Goal: Transaction & Acquisition: Purchase product/service

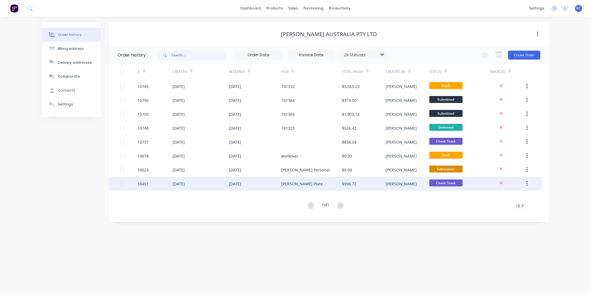
click at [143, 187] on div "10451" at bounding box center [155, 184] width 35 height 14
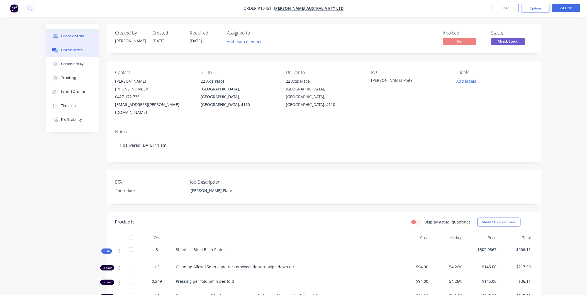
click at [70, 49] on div "Collaborate" at bounding box center [72, 50] width 22 height 5
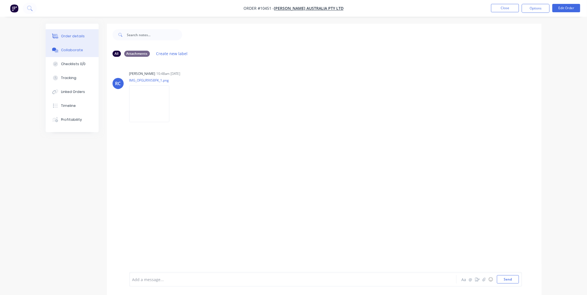
click at [77, 34] on div "Order details" at bounding box center [73, 36] width 24 height 5
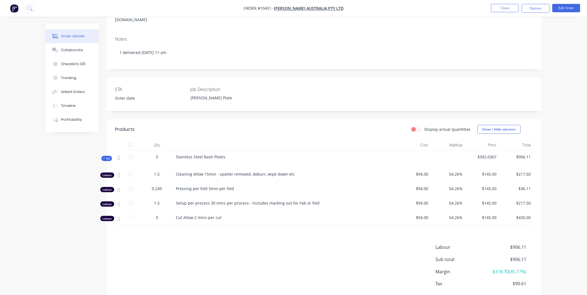
scroll to position [117, 0]
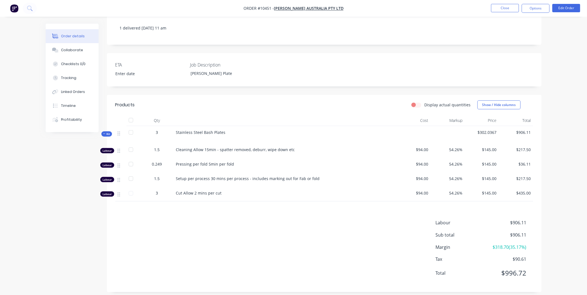
click at [257, 256] on div "Labour $906.11 Sub total $906.11 Margin $318.70 ( 35.17 %) Tax $90.61 Total $99…" at bounding box center [324, 251] width 418 height 65
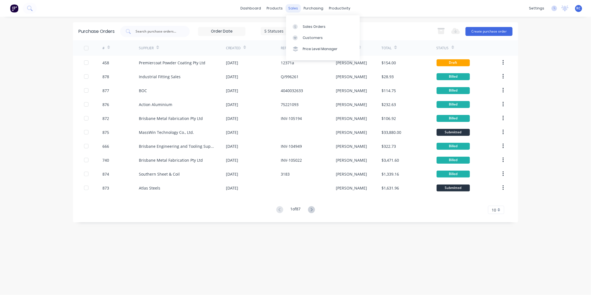
click at [290, 10] on div "sales" at bounding box center [293, 8] width 15 height 8
click at [307, 24] on div "Sales Orders" at bounding box center [314, 26] width 23 height 5
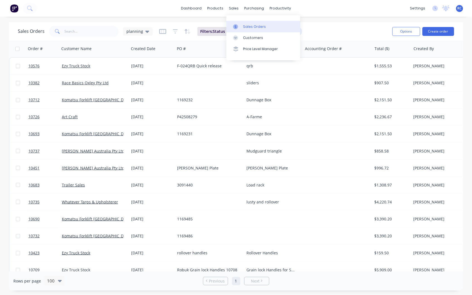
click at [248, 25] on div "Sales Orders" at bounding box center [254, 26] width 23 height 5
click at [250, 28] on div "Sales Orders" at bounding box center [254, 26] width 23 height 5
click at [436, 34] on button "Create order" at bounding box center [438, 31] width 32 height 9
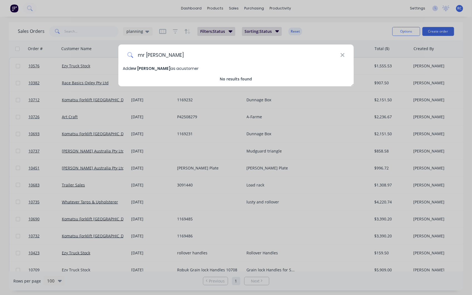
click at [160, 59] on input "mr trees" at bounding box center [236, 55] width 207 height 21
drag, startPoint x: 145, startPoint y: 56, endPoint x: 82, endPoint y: 46, distance: 63.5
click at [85, 42] on div "mr trees Add mr trees as a customer No results found" at bounding box center [236, 147] width 472 height 295
type input "trees"
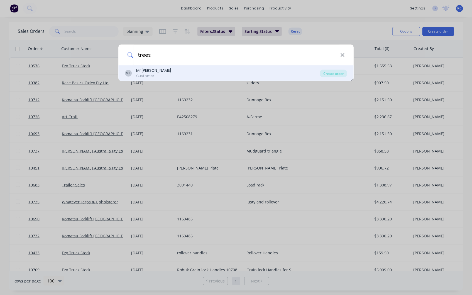
click at [138, 73] on div "Mr Tree" at bounding box center [153, 71] width 35 height 6
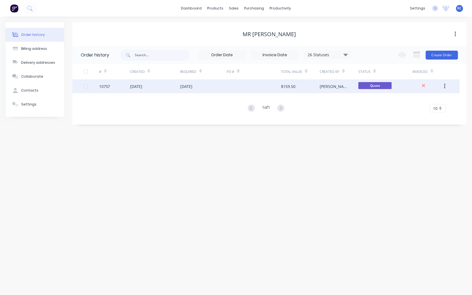
click at [142, 88] on div "09 Sep 2025" at bounding box center [136, 87] width 12 height 6
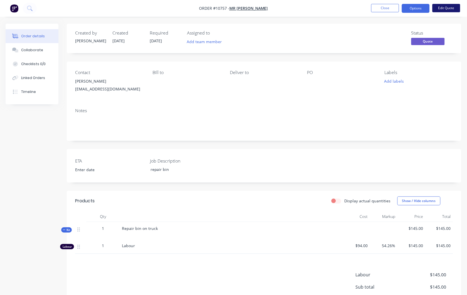
click at [457, 5] on button "Edit Quote" at bounding box center [447, 8] width 28 height 8
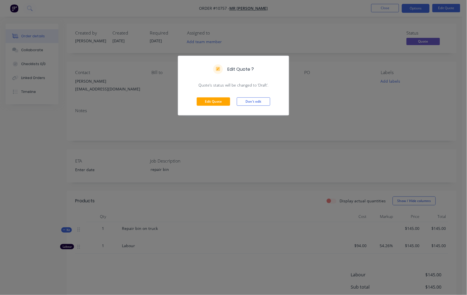
click at [211, 95] on div "Edit Quote Don't edit" at bounding box center [233, 101] width 111 height 27
click at [213, 101] on button "Edit Quote" at bounding box center [213, 101] width 33 height 8
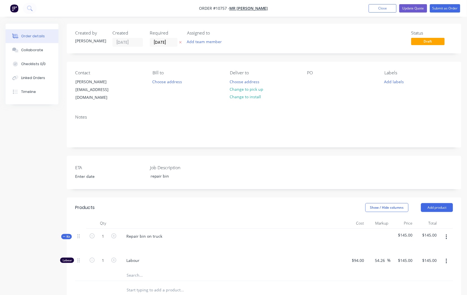
click at [446, 234] on button "button" at bounding box center [446, 237] width 13 height 10
click at [442, 248] on div "Add product to kit" at bounding box center [426, 252] width 43 height 8
click at [407, 270] on div "Product catalogue" at bounding box center [426, 274] width 43 height 8
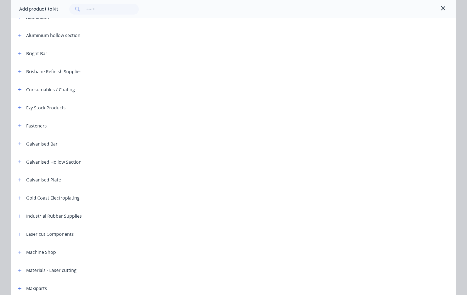
scroll to position [185, 0]
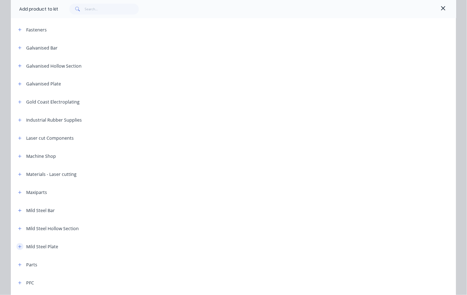
click at [18, 248] on icon "button" at bounding box center [19, 247] width 3 height 4
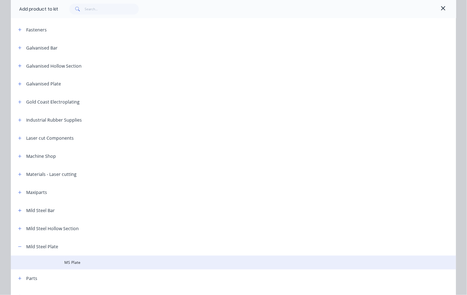
click at [74, 261] on span "MS Plate" at bounding box center [221, 263] width 314 height 6
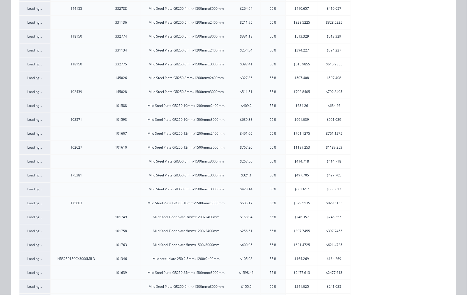
scroll to position [278, 0]
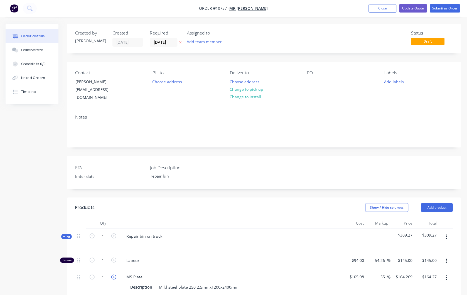
click at [112, 275] on icon "button" at bounding box center [113, 277] width 5 height 5
type input "2"
type input "$328.54"
click at [101, 273] on input "2" at bounding box center [103, 277] width 14 height 8
type input "15"
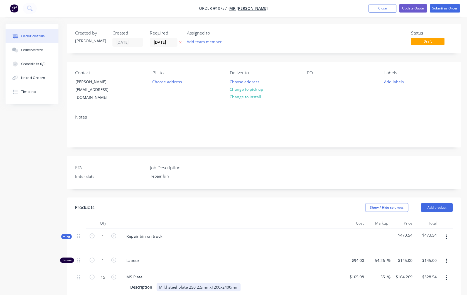
type input "$2,464.04"
click at [166, 283] on div "Mild steel plate 250 2.5mmx1200x2400mm" at bounding box center [199, 287] width 84 height 8
click at [158, 273] on div "MS Plate" at bounding box center [231, 277] width 218 height 8
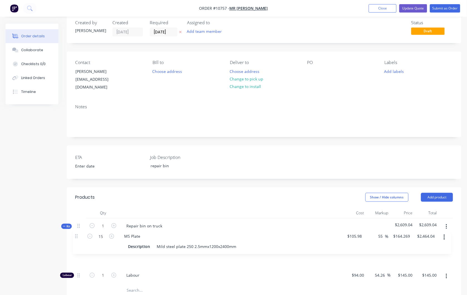
drag, startPoint x: 78, startPoint y: 273, endPoint x: 75, endPoint y: 236, distance: 37.2
click at [75, 236] on div "Qty Cost Markup Price Total Kit 1 Repair bin on truck $2,609.04 $2,609.04 Labou…" at bounding box center [264, 260] width 395 height 107
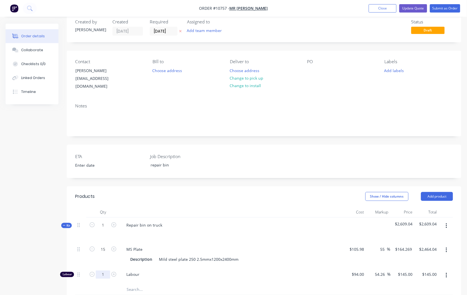
click at [100, 271] on input "1" at bounding box center [103, 275] width 14 height 8
type input "4"
type input "80"
type input "$11,600.00"
click at [77, 253] on div at bounding box center [80, 254] width 11 height 25
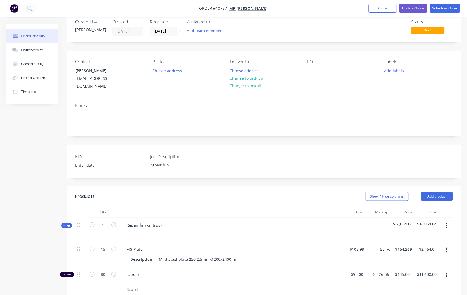
click at [449, 221] on button "button" at bounding box center [446, 226] width 13 height 10
click at [429, 237] on div "Add product to kit" at bounding box center [426, 241] width 43 height 8
click at [425, 259] on div "Product catalogue" at bounding box center [426, 263] width 43 height 8
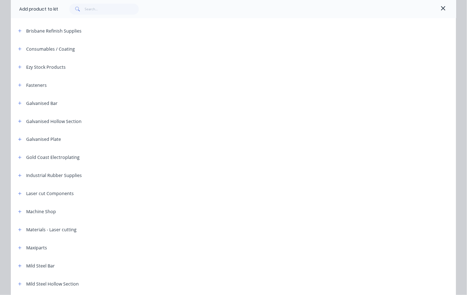
scroll to position [278, 0]
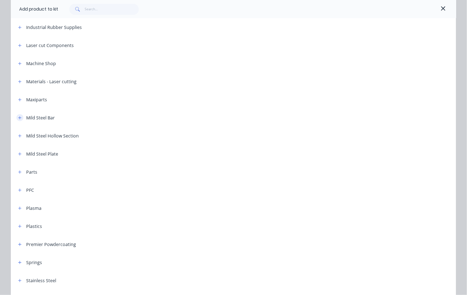
click at [18, 114] on button "button" at bounding box center [19, 117] width 7 height 7
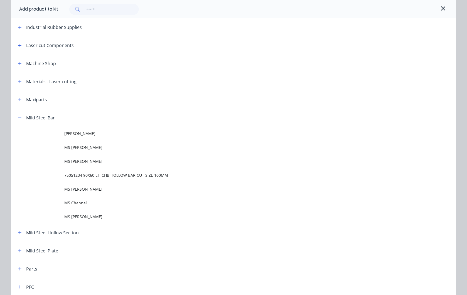
click at [23, 231] on div "Mild Steel Hollow Section" at bounding box center [46, 232] width 65 height 7
click at [16, 231] on button "button" at bounding box center [19, 232] width 7 height 7
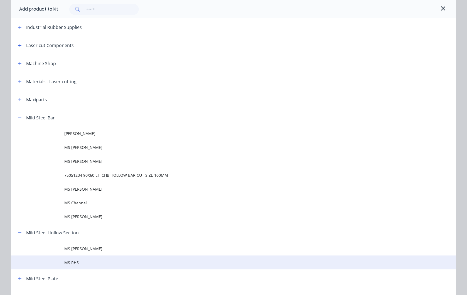
click at [67, 262] on span "MS RHS" at bounding box center [221, 263] width 314 height 6
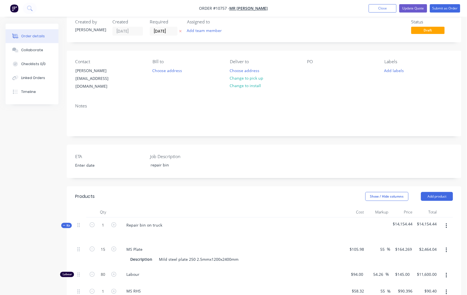
scroll to position [104, 0]
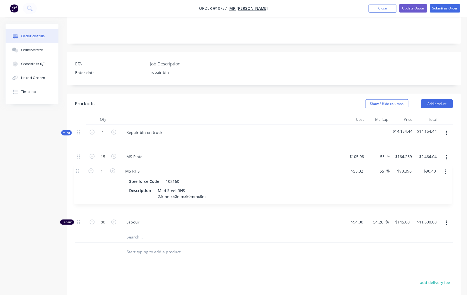
drag, startPoint x: 79, startPoint y: 194, endPoint x: 75, endPoint y: 174, distance: 19.8
click at [75, 174] on div "15 MS Plate Description Mild steel plate 250 2.5mmx1200x2400mm $105.98 $105.98 …" at bounding box center [264, 190] width 378 height 83
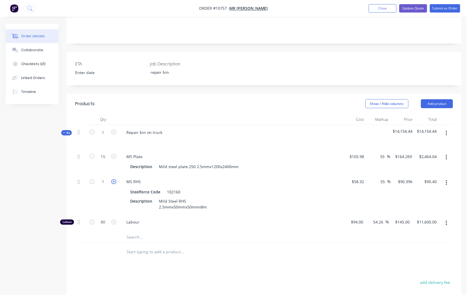
click at [114, 179] on icon "button" at bounding box center [113, 181] width 5 height 5
type input "2"
type input "$180.79"
click at [134, 232] on input "text" at bounding box center [181, 237] width 111 height 11
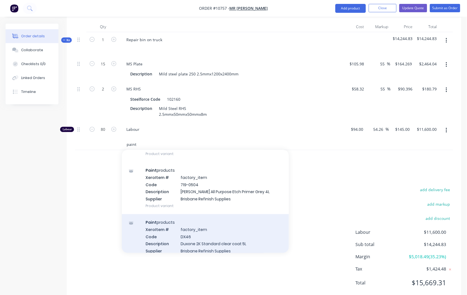
scroll to position [93, 0]
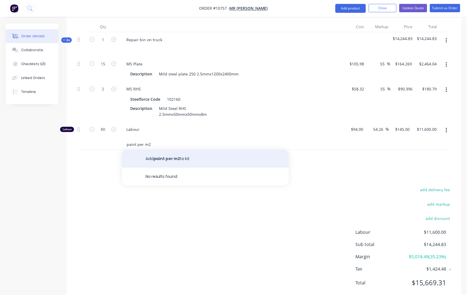
type input "paint per m2"
click at [222, 153] on button "Add paint per m2 to kit" at bounding box center [205, 159] width 167 height 18
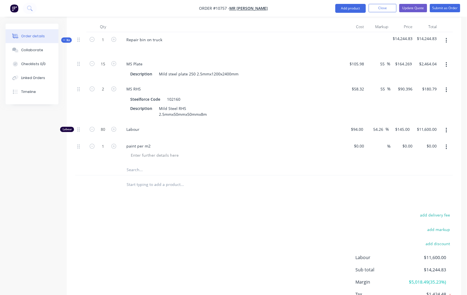
click at [446, 144] on button "button" at bounding box center [446, 147] width 13 height 10
click at [421, 191] on div "Delete" at bounding box center [426, 195] width 43 height 8
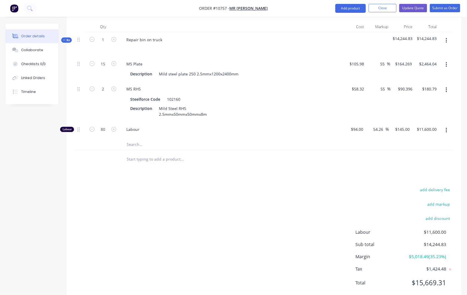
click at [137, 139] on input "text" at bounding box center [181, 144] width 111 height 11
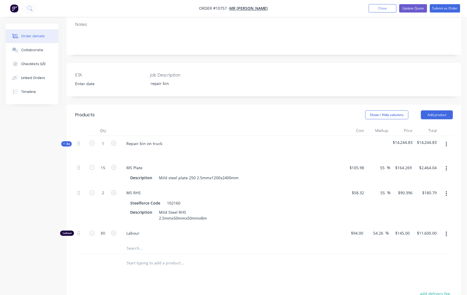
click at [156, 243] on input "text" at bounding box center [181, 248] width 111 height 11
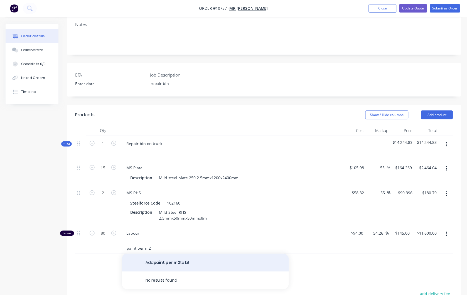
type input "paint per m2"
click at [167, 260] on button "Add paint per m2 to kit" at bounding box center [205, 263] width 167 height 18
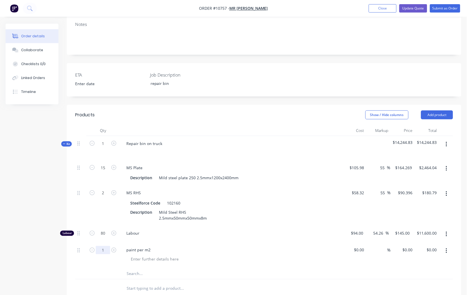
click at [103, 246] on input "1" at bounding box center [103, 250] width 14 height 8
type input "26"
click at [358, 243] on div at bounding box center [355, 255] width 24 height 25
type input "$0.00"
click at [402, 243] on div "0 0" at bounding box center [403, 255] width 24 height 25
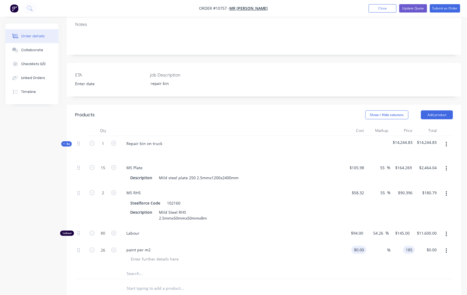
type input "185"
type input "0"
type input "$185.00"
type input "$4,810.00"
click at [358, 246] on div "0 $0.00" at bounding box center [359, 250] width 15 height 8
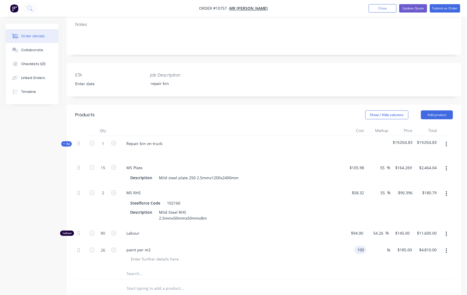
type input "$100.00"
type input "$2,600.00"
type input "55"
type input "155"
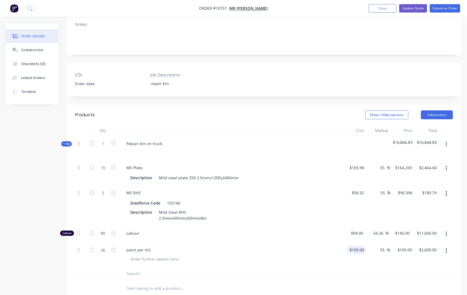
type input "$4,030.00"
type input "185"
type input "85"
type input "$185.00"
type input "$4,810.00"
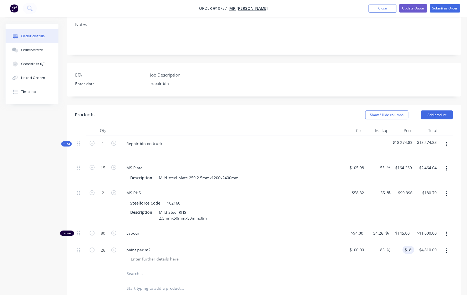
click at [407, 259] on div "$185.00 185" at bounding box center [403, 255] width 24 height 25
click at [353, 245] on div "100 100" at bounding box center [355, 255] width 24 height 25
type input "$155.00"
type input "$286.75"
type input "$7,455.50"
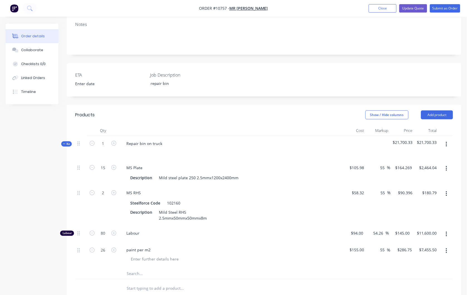
type input "55"
type input "240.25"
type input "$6,246.50"
type input "155"
type input "$240.25"
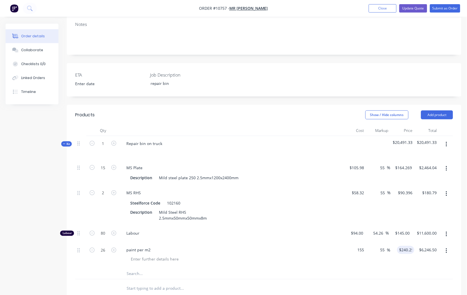
click at [351, 244] on div "155 $155.00" at bounding box center [355, 255] width 24 height 25
type input "$125.00"
type input "$193.75"
type input "$5,037.50"
click at [351, 244] on div "125 125" at bounding box center [355, 255] width 24 height 25
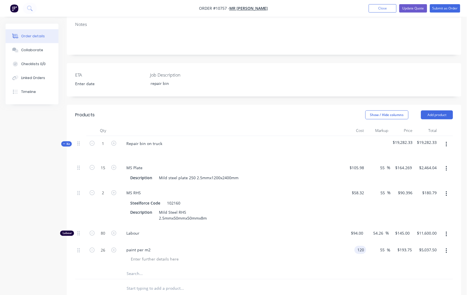
type input "$120.00"
type input "$186.00"
type input "$4,836.00"
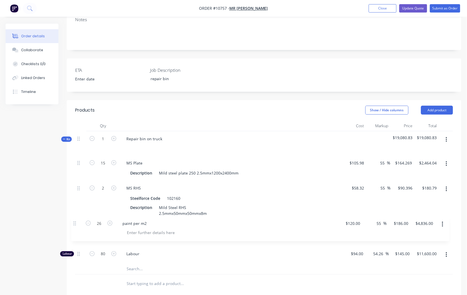
scroll to position [100, 0]
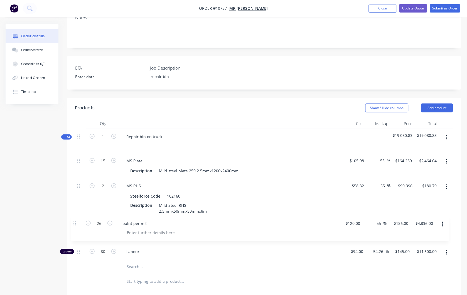
drag, startPoint x: 78, startPoint y: 244, endPoint x: 74, endPoint y: 222, distance: 22.8
click at [74, 222] on div "Qty Cost Markup Price Total Kit 1 Repair bin on truck $19,080.83 $19,080.83 15 …" at bounding box center [264, 204] width 395 height 173
click at [188, 250] on div "Labour" at bounding box center [231, 252] width 223 height 17
click at [138, 222] on div "paint per m2" at bounding box center [138, 226] width 33 height 8
click at [131, 277] on input "text" at bounding box center [181, 280] width 111 height 11
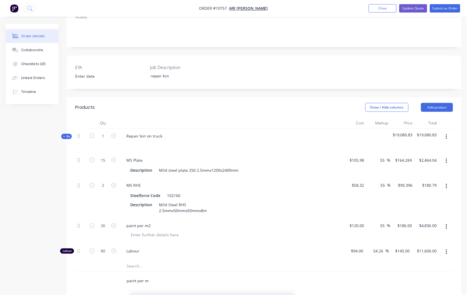
scroll to position [231, 0]
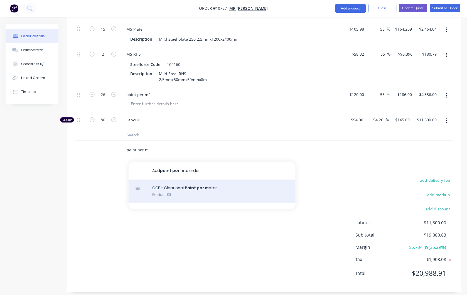
type input "paint per m"
click at [184, 185] on div "CCP - Clear coat Paint per m eter Product Kit" at bounding box center [212, 191] width 167 height 23
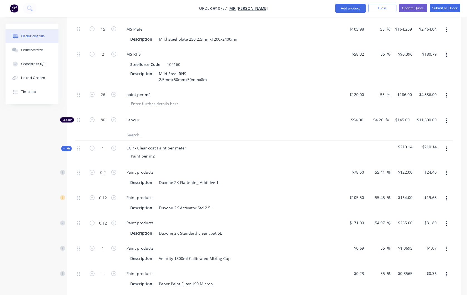
click at [447, 146] on icon "button" at bounding box center [446, 149] width 1 height 6
click at [433, 193] on div "Delete" at bounding box center [426, 197] width 43 height 8
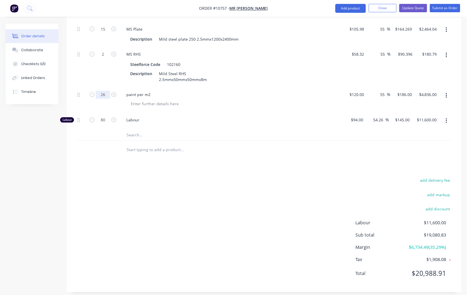
click at [98, 91] on input "26" at bounding box center [103, 95] width 14 height 8
type input "10"
type input "$1,860.00"
click at [255, 100] on div at bounding box center [233, 104] width 214 height 8
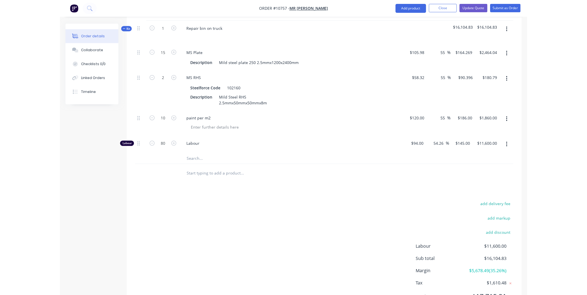
scroll to position [138, 0]
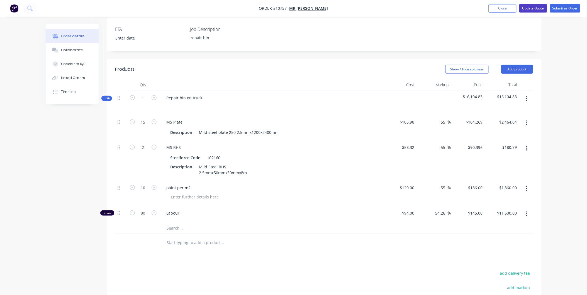
click at [533, 10] on button "Update Quote" at bounding box center [533, 8] width 28 height 8
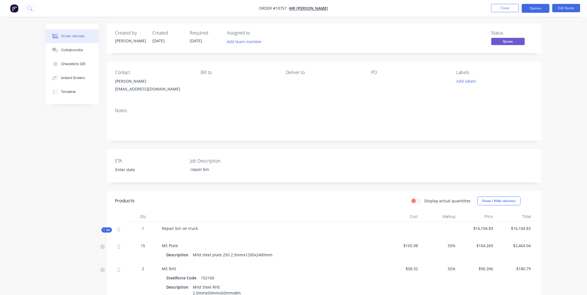
click at [537, 14] on nav "Order #10757 - Mr Tree Close Options Edit Quote" at bounding box center [293, 8] width 587 height 17
click at [536, 8] on button "Options" at bounding box center [536, 8] width 28 height 9
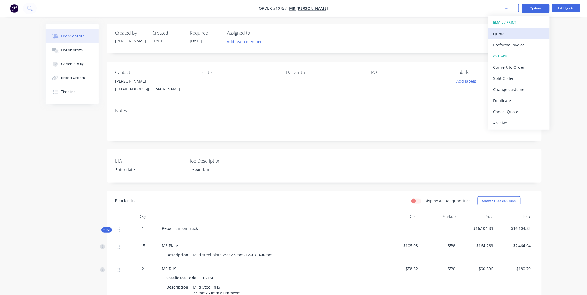
click at [524, 33] on div "Quote" at bounding box center [518, 34] width 51 height 8
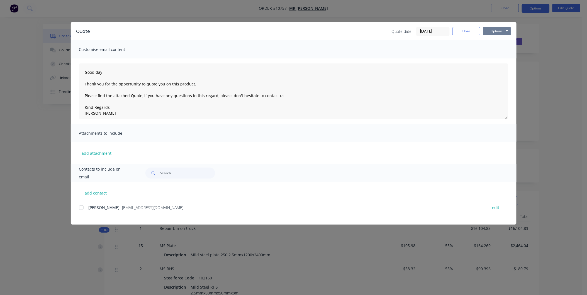
click at [504, 28] on button "Options" at bounding box center [497, 31] width 28 height 8
click at [494, 41] on button "Preview" at bounding box center [501, 40] width 36 height 9
click at [121, 69] on textarea "Good day Thank you for the opportunity to quote you on this product. Please fin…" at bounding box center [293, 91] width 429 height 56
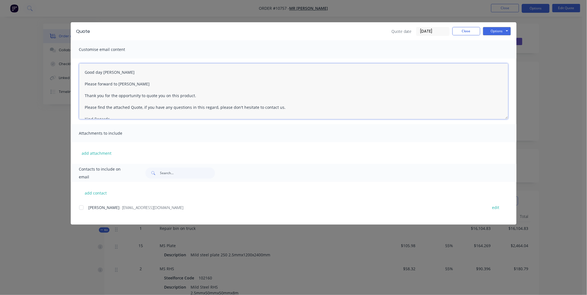
type textarea "Good day Shantal Please forward to Brandon. Thank you for the opportunity to qu…"
click at [80, 208] on div at bounding box center [81, 207] width 11 height 11
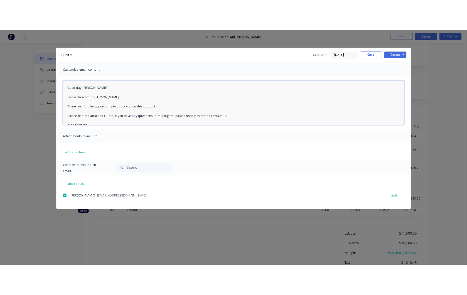
scroll to position [135, 0]
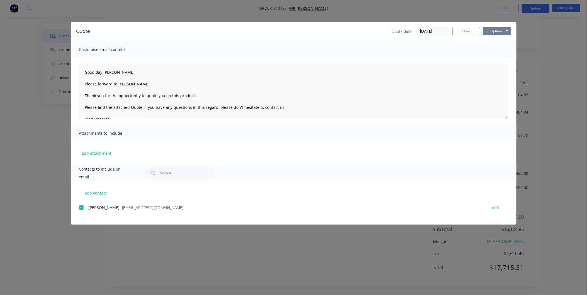
click at [500, 29] on button "Options" at bounding box center [497, 31] width 28 height 8
click at [496, 58] on button "Email" at bounding box center [501, 59] width 36 height 9
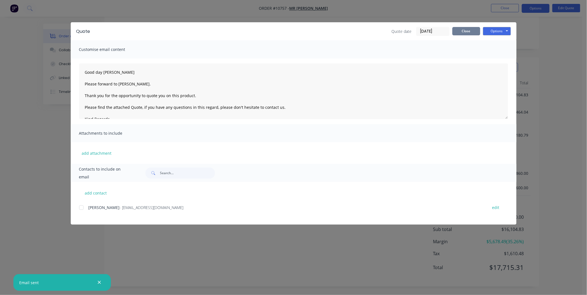
click at [461, 34] on button "Close" at bounding box center [466, 31] width 28 height 8
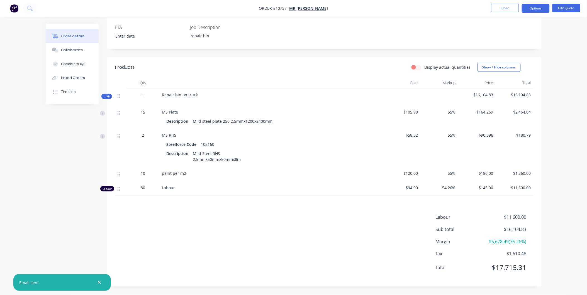
click at [34, 200] on div "Order details Collaborate Checklists 0/0 Linked Orders Timeline Order details C…" at bounding box center [293, 80] width 587 height 429
